Goal: Task Accomplishment & Management: Manage account settings

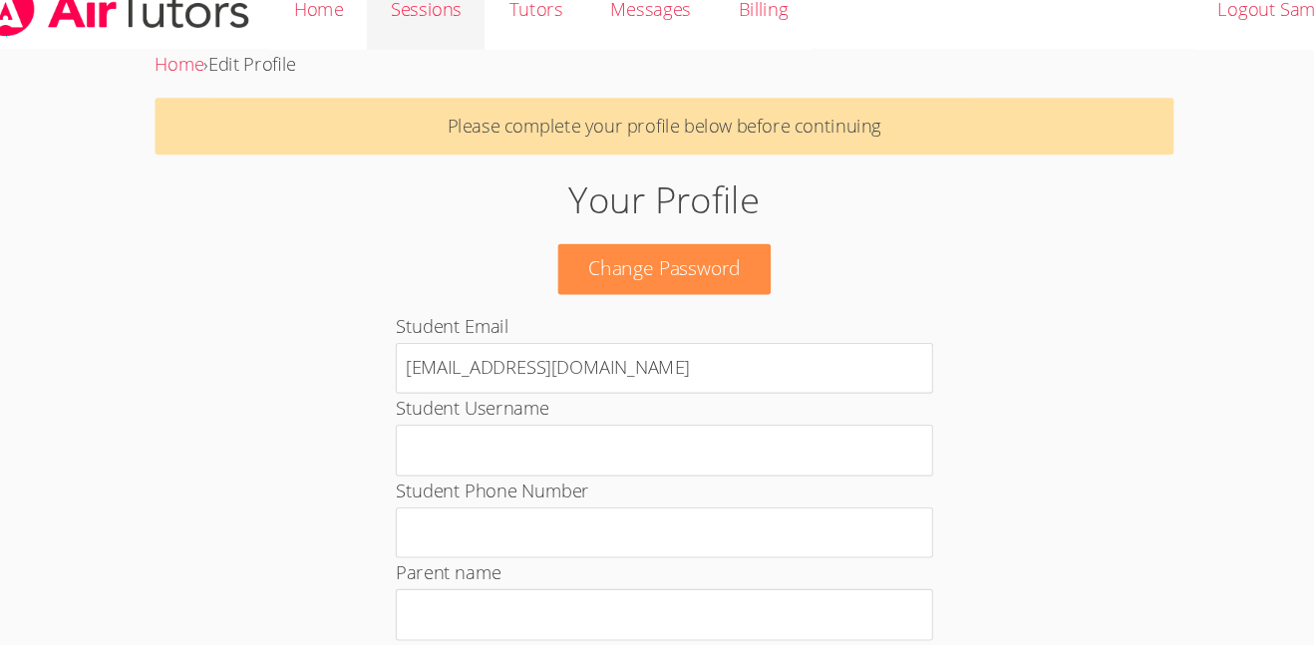
click at [446, 38] on link "Sessions" at bounding box center [436, 36] width 110 height 73
click at [543, 41] on link "Tutors" at bounding box center [537, 36] width 94 height 73
click at [654, 44] on span "Messages" at bounding box center [644, 35] width 75 height 23
click at [645, 41] on span "Messages" at bounding box center [644, 35] width 75 height 23
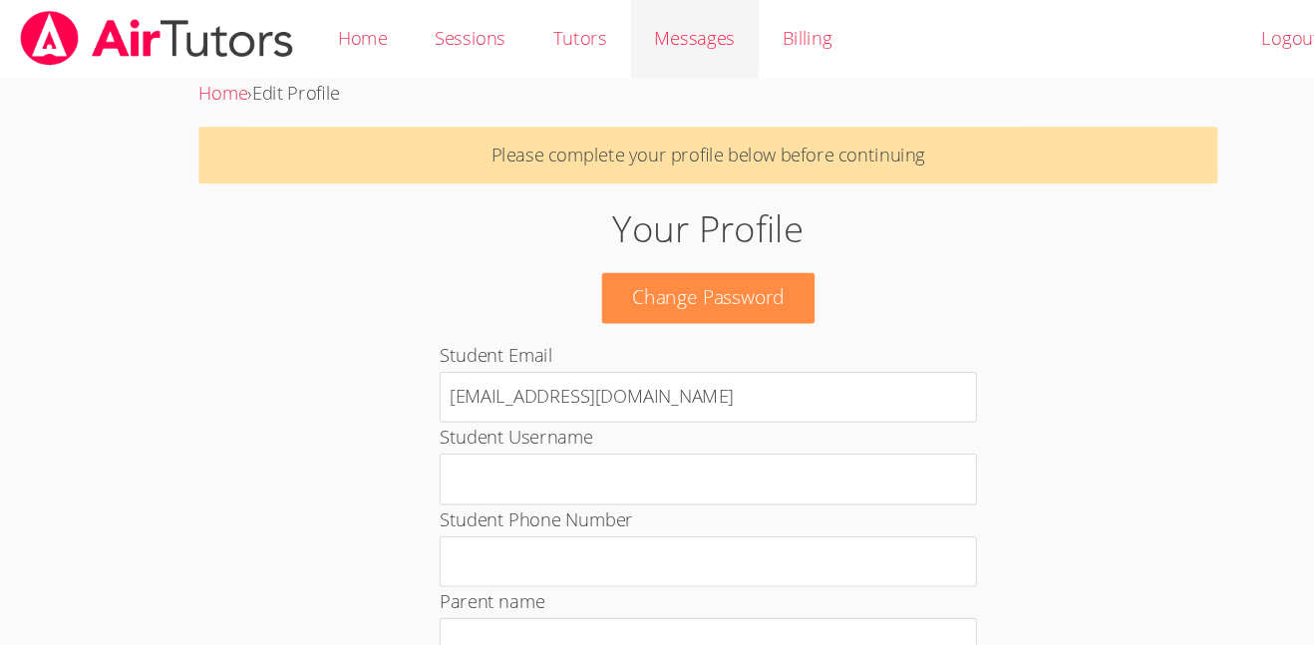
click at [636, 38] on span "Messages" at bounding box center [644, 35] width 75 height 23
click at [633, 59] on link "Messages" at bounding box center [644, 36] width 119 height 73
click at [639, 31] on span "Messages" at bounding box center [644, 35] width 75 height 23
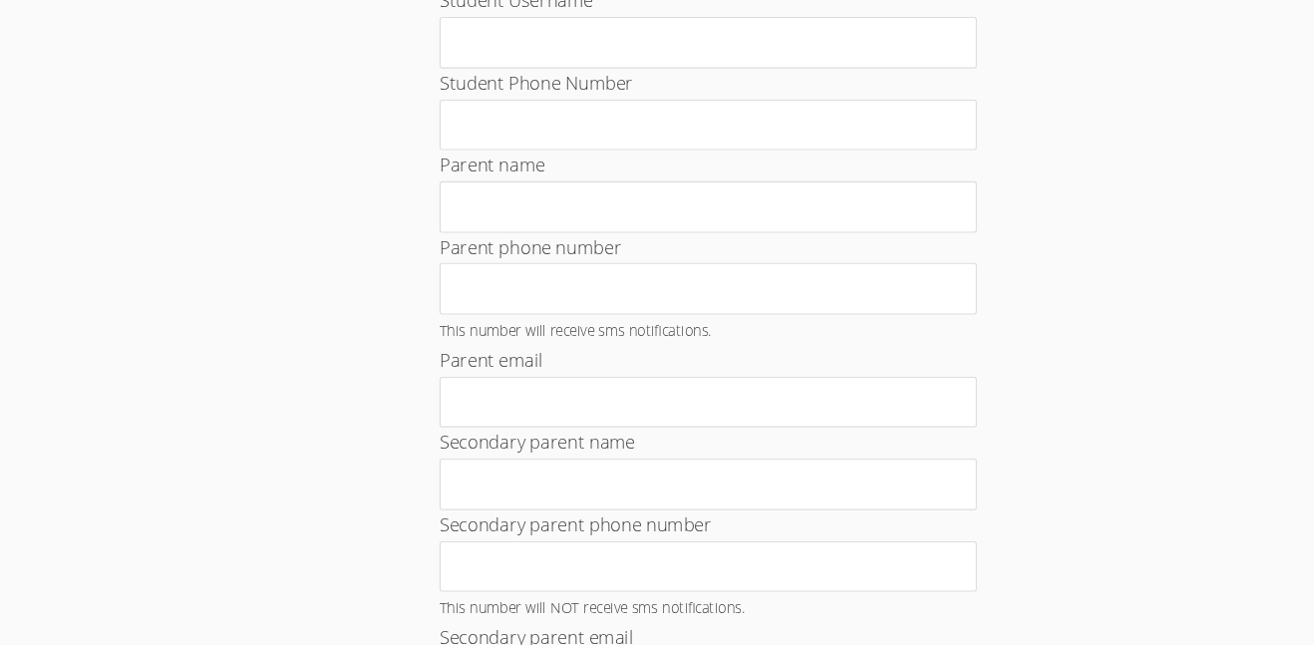
scroll to position [402, 0]
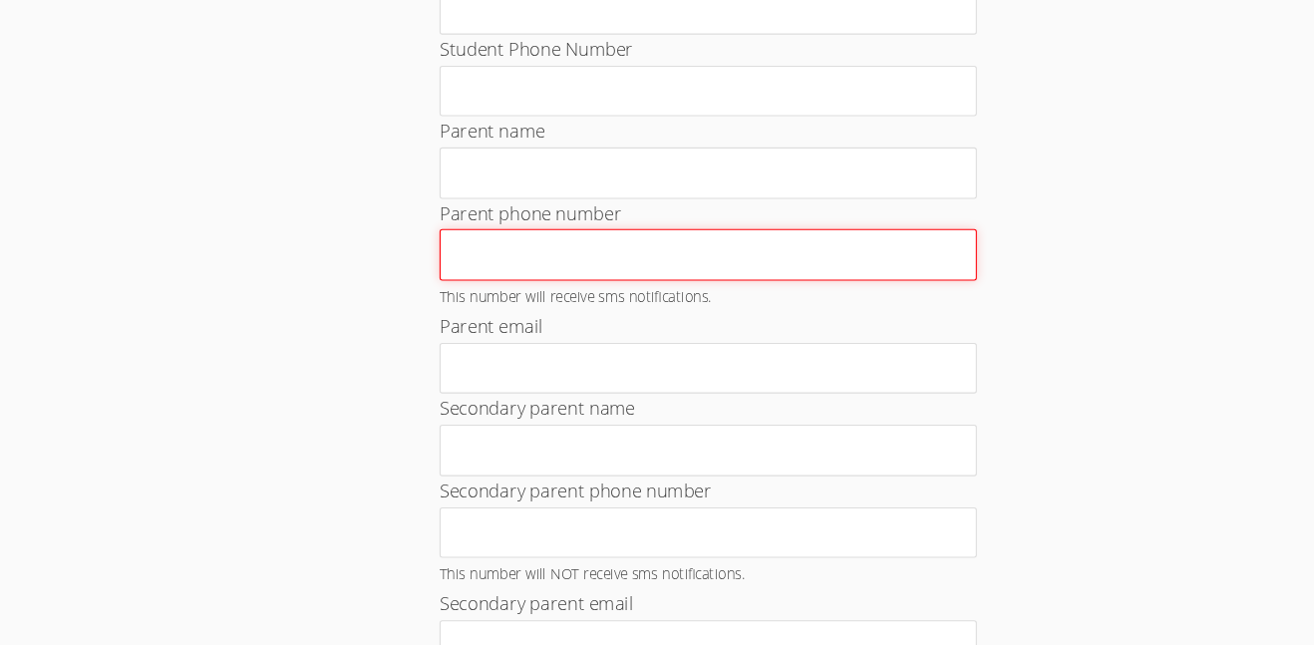
click at [862, 278] on input "Parent phone number" at bounding box center [657, 271] width 498 height 48
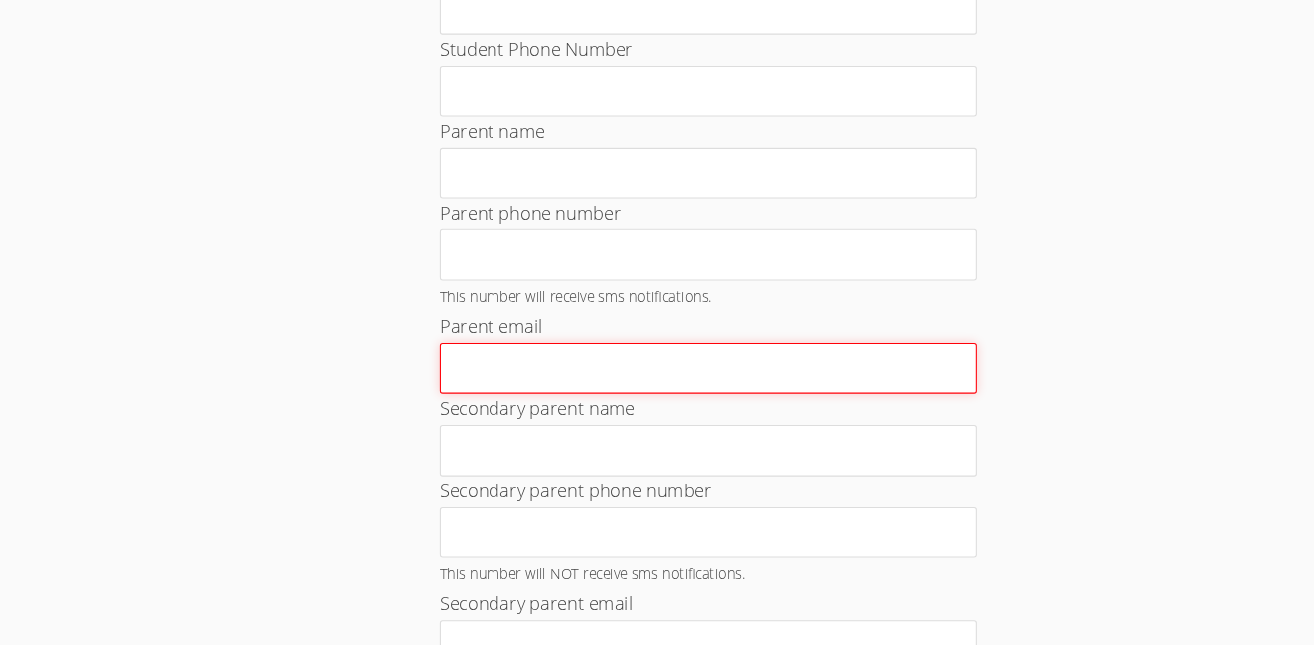
click at [806, 372] on input "Parent email" at bounding box center [657, 377] width 498 height 48
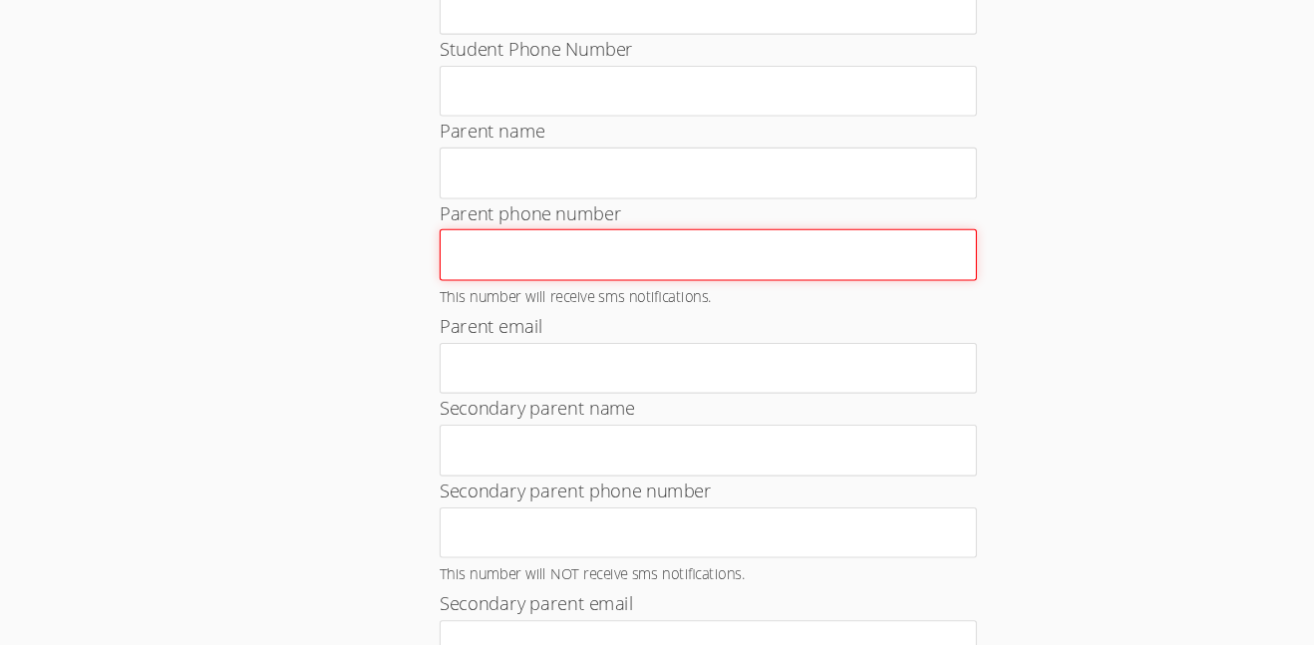
click at [675, 268] on input "Parent phone number" at bounding box center [657, 271] width 498 height 48
type input "4247890400"
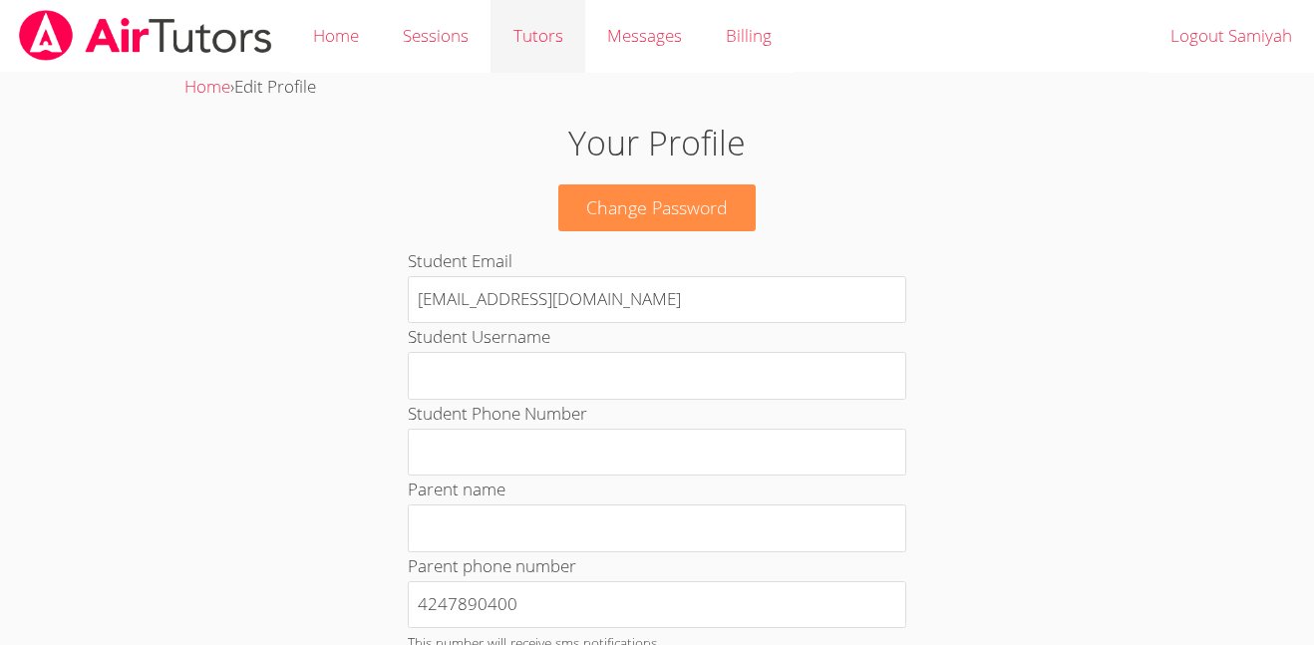
click at [524, 43] on link "Tutors" at bounding box center [537, 36] width 94 height 73
